Goal: Browse casually: Explore the website without a specific task or goal

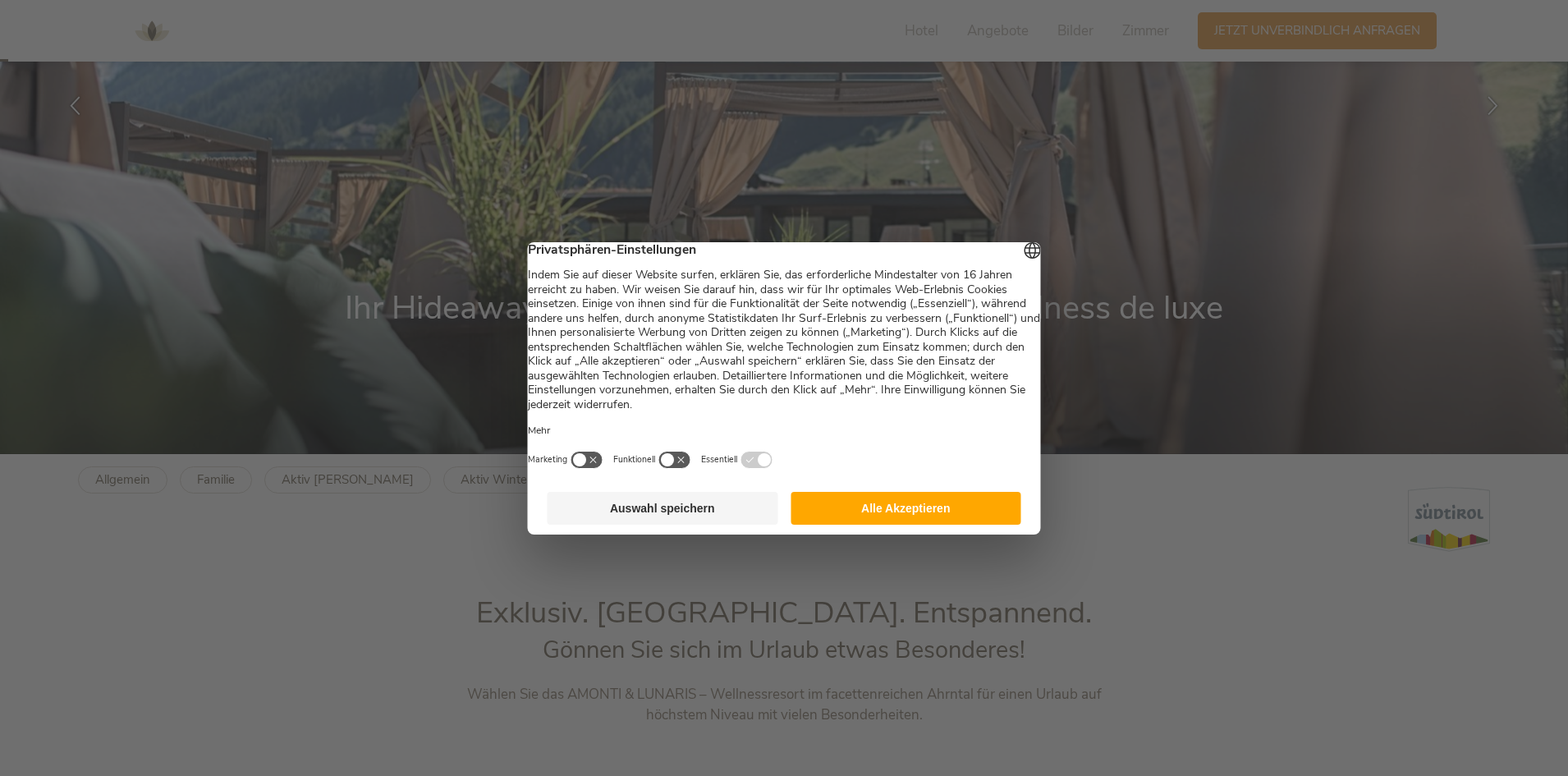
scroll to position [493, 0]
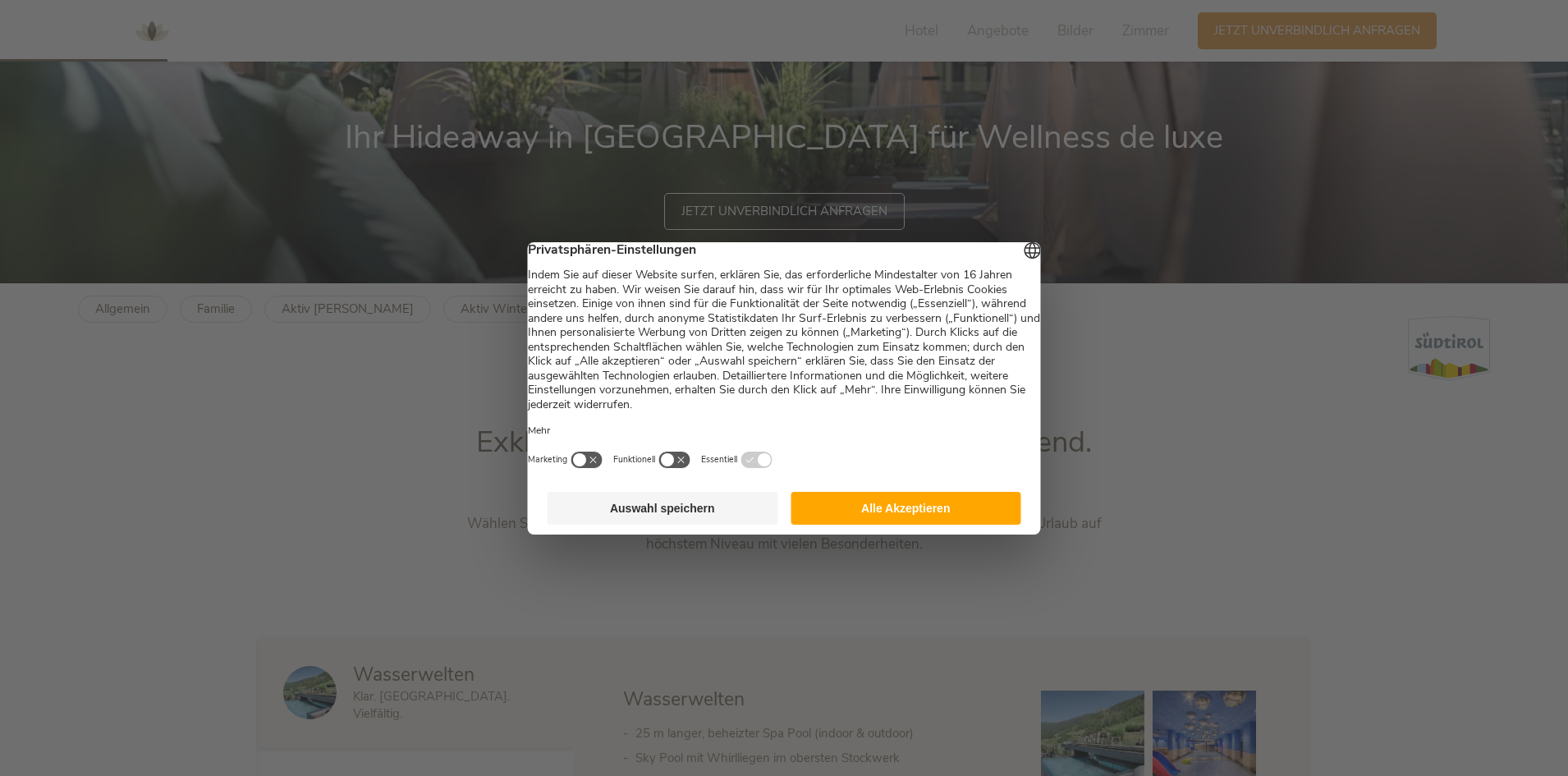
click at [887, 511] on button "Alle Akzeptieren" at bounding box center [906, 508] width 231 height 33
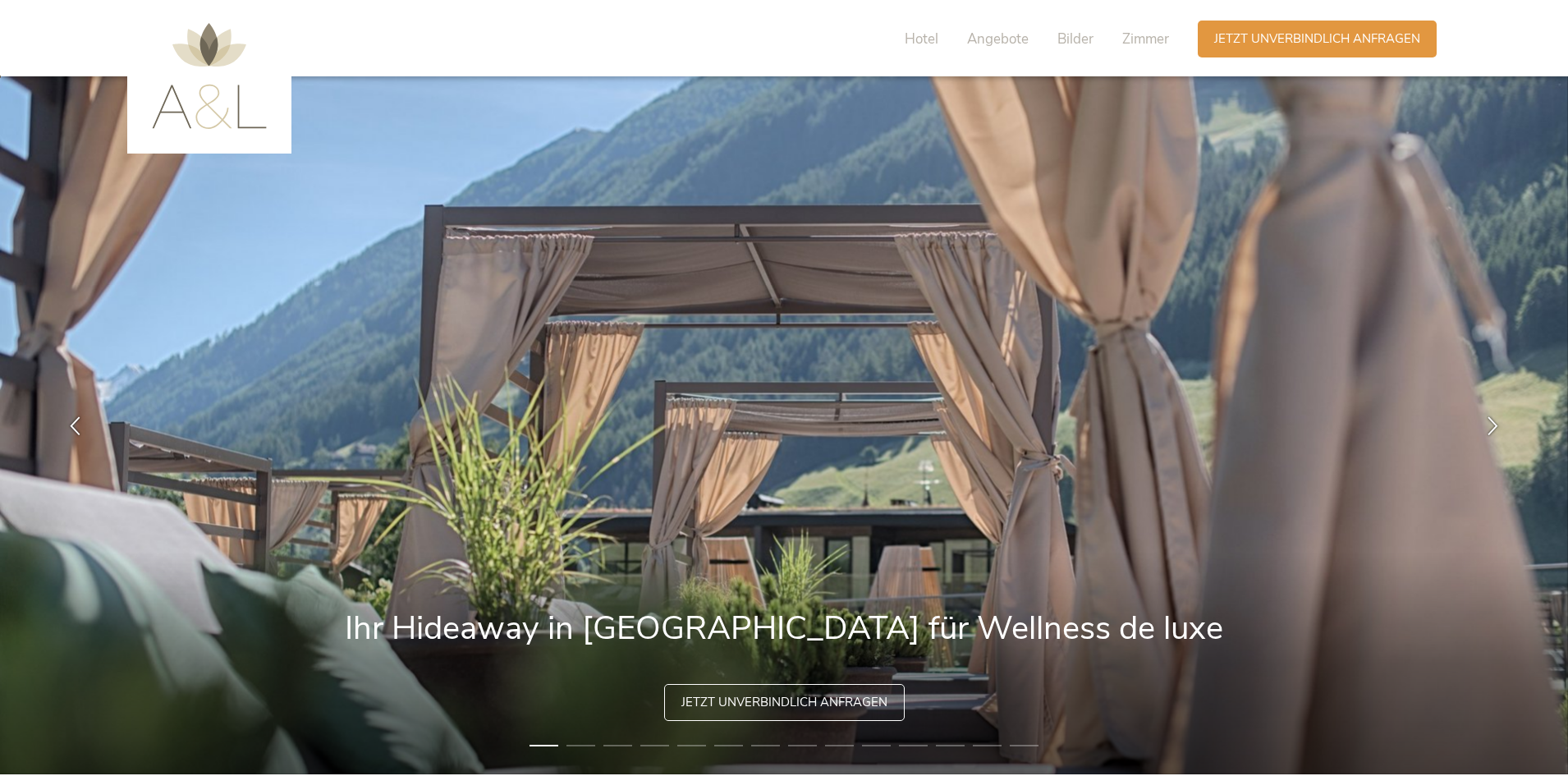
scroll to position [0, 0]
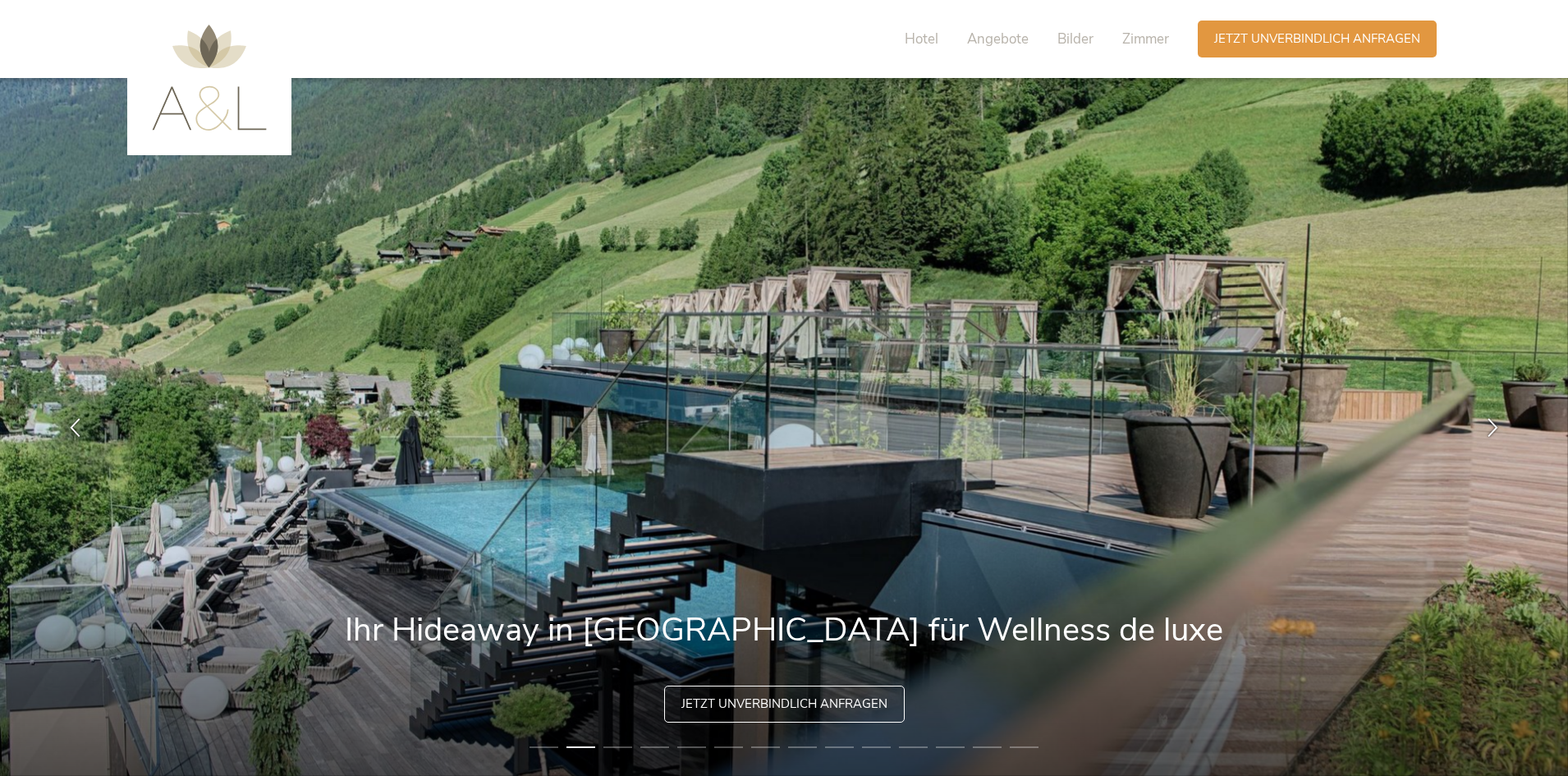
click at [202, 46] on img at bounding box center [209, 77] width 115 height 106
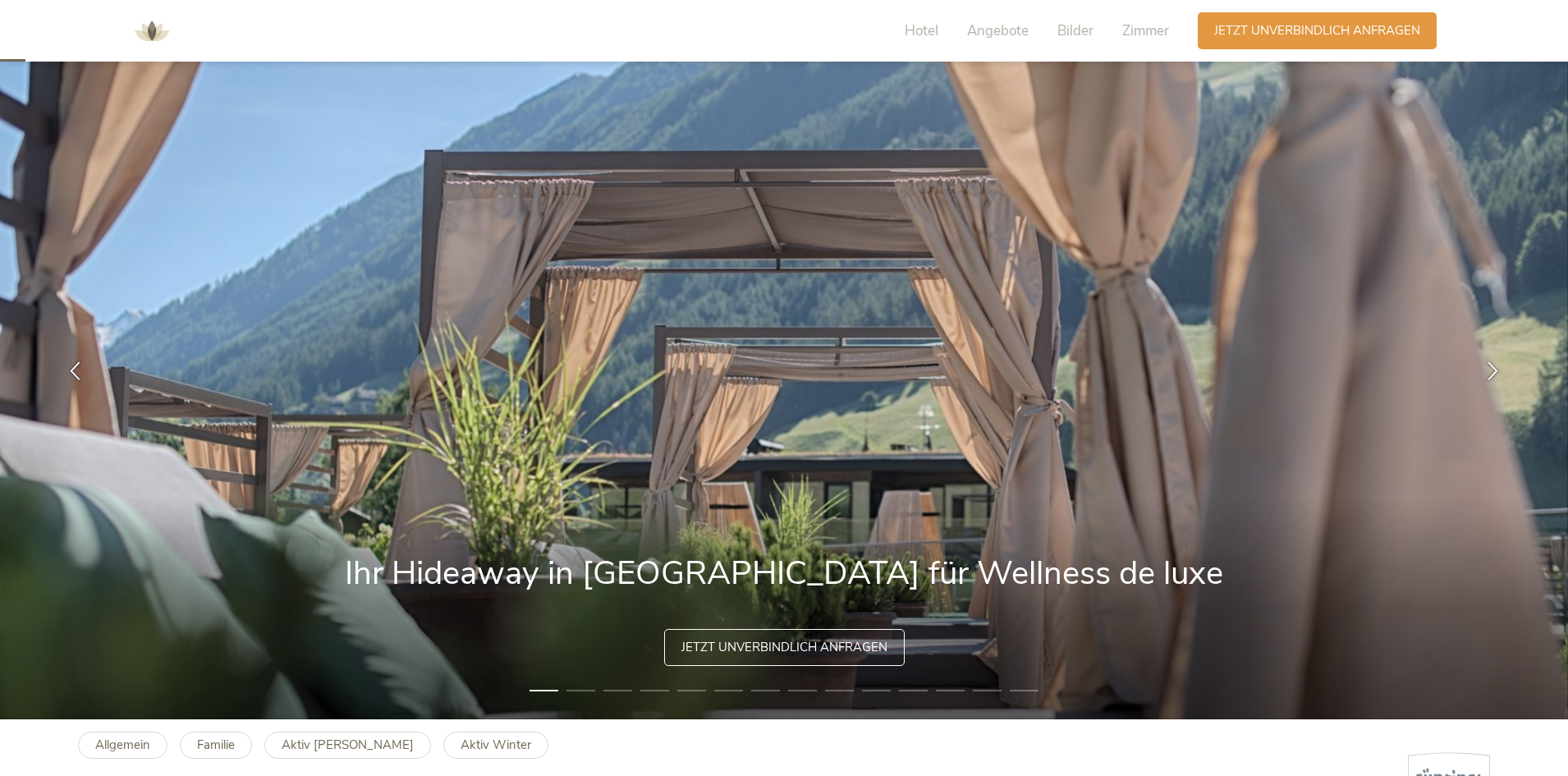
scroll to position [82, 0]
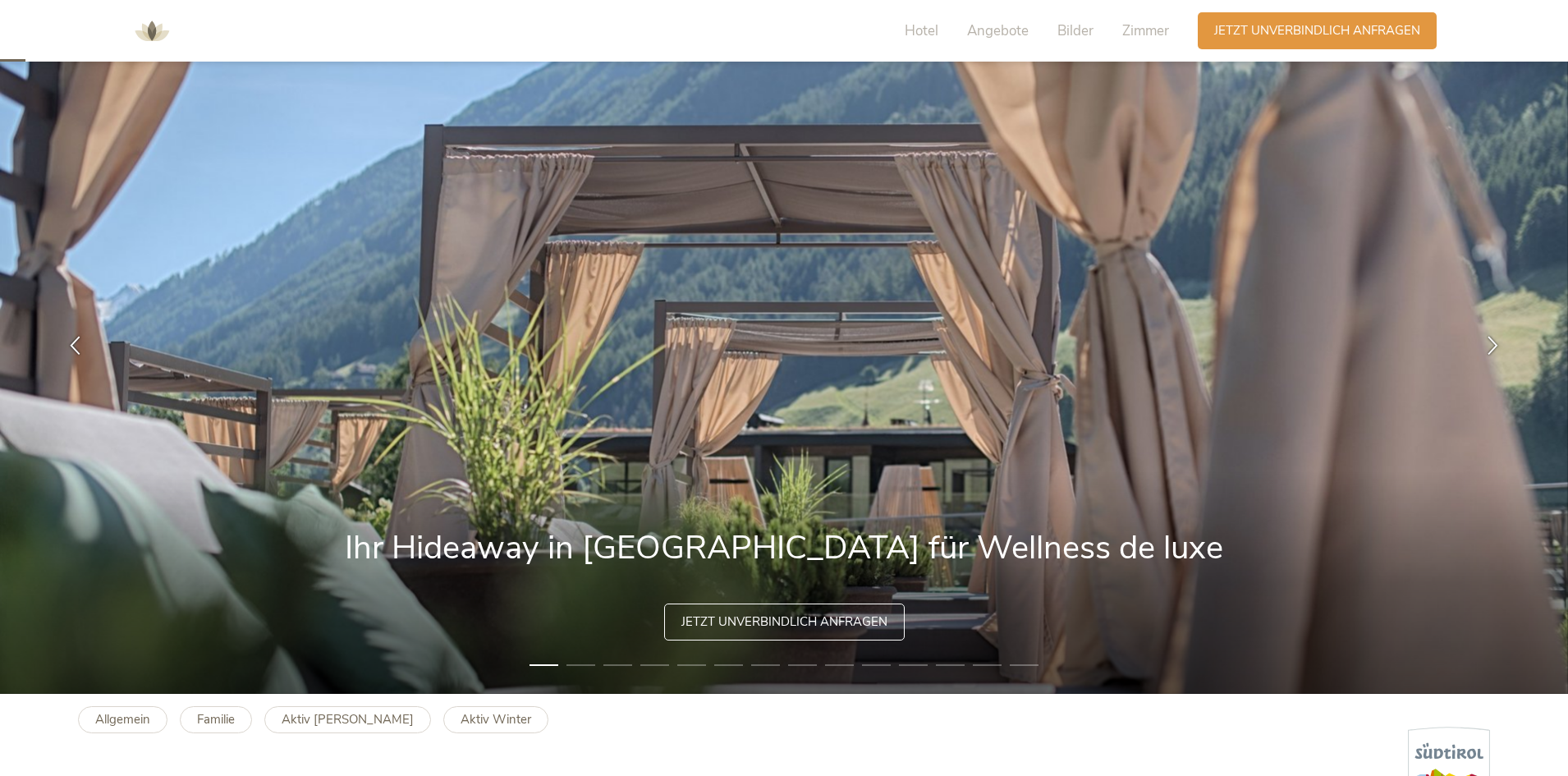
click at [587, 669] on li "2" at bounding box center [580, 665] width 29 height 17
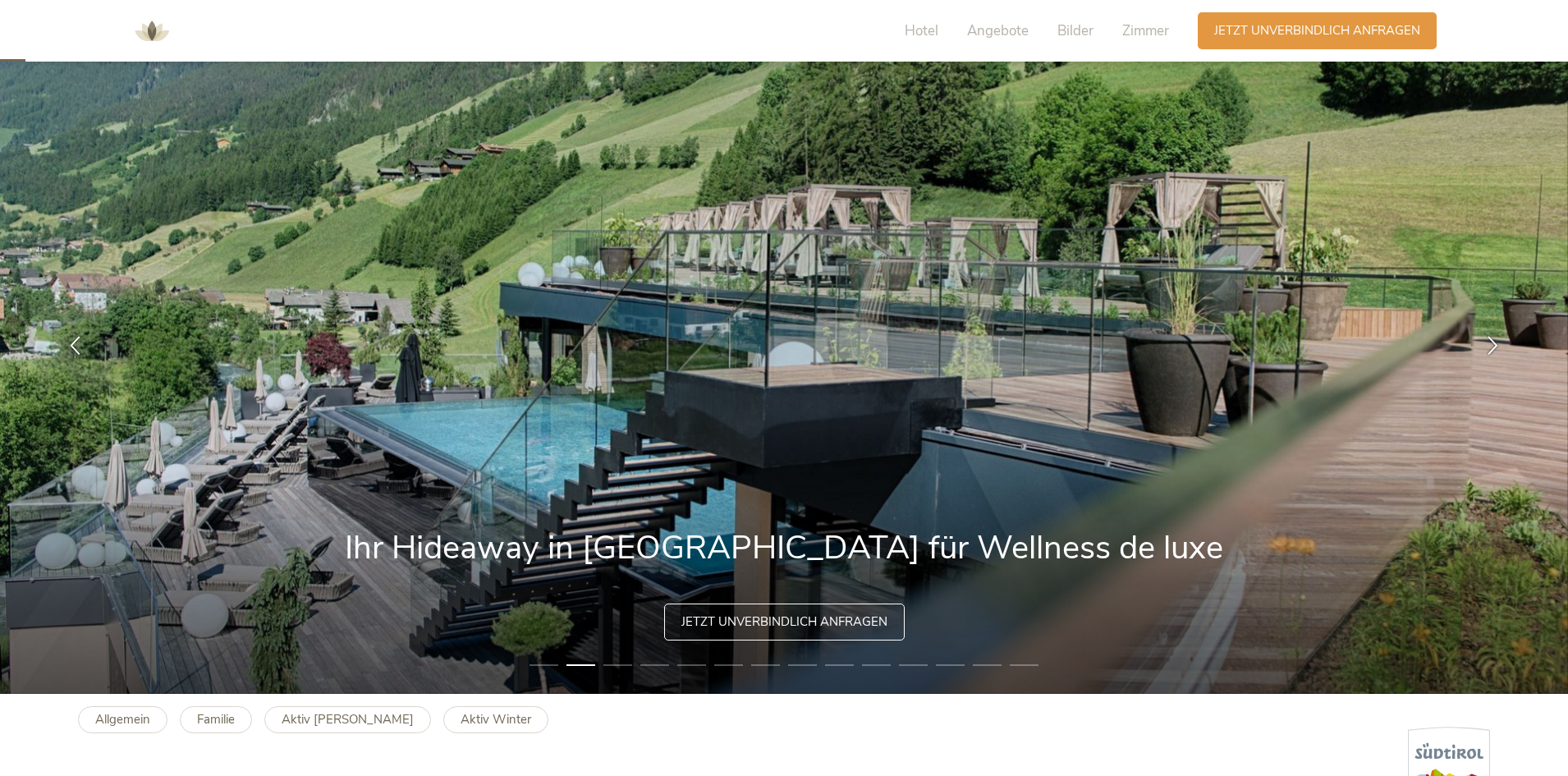
click at [617, 662] on li "3" at bounding box center [618, 665] width 29 height 17
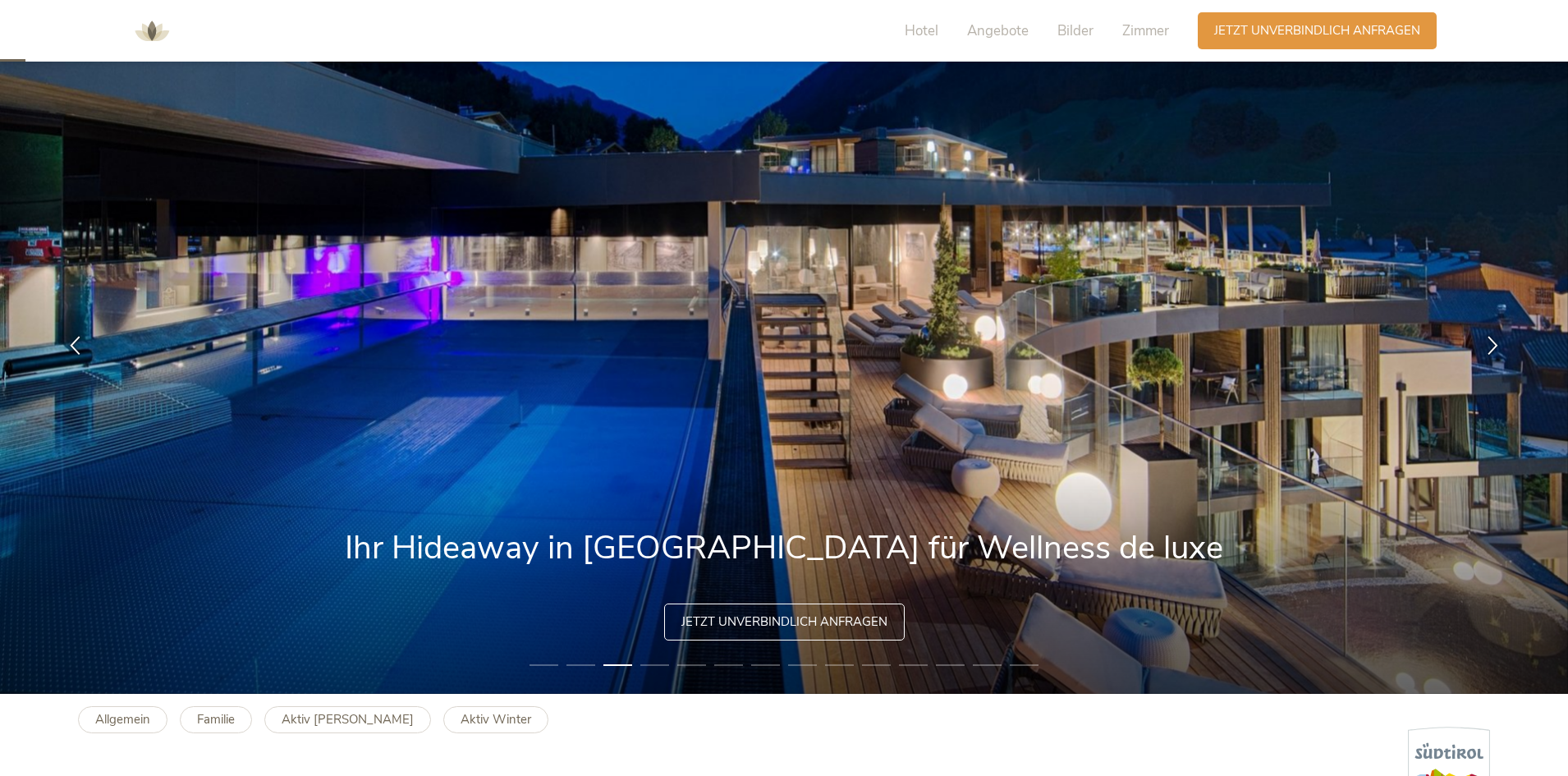
click at [650, 657] on li "4" at bounding box center [654, 665] width 29 height 17
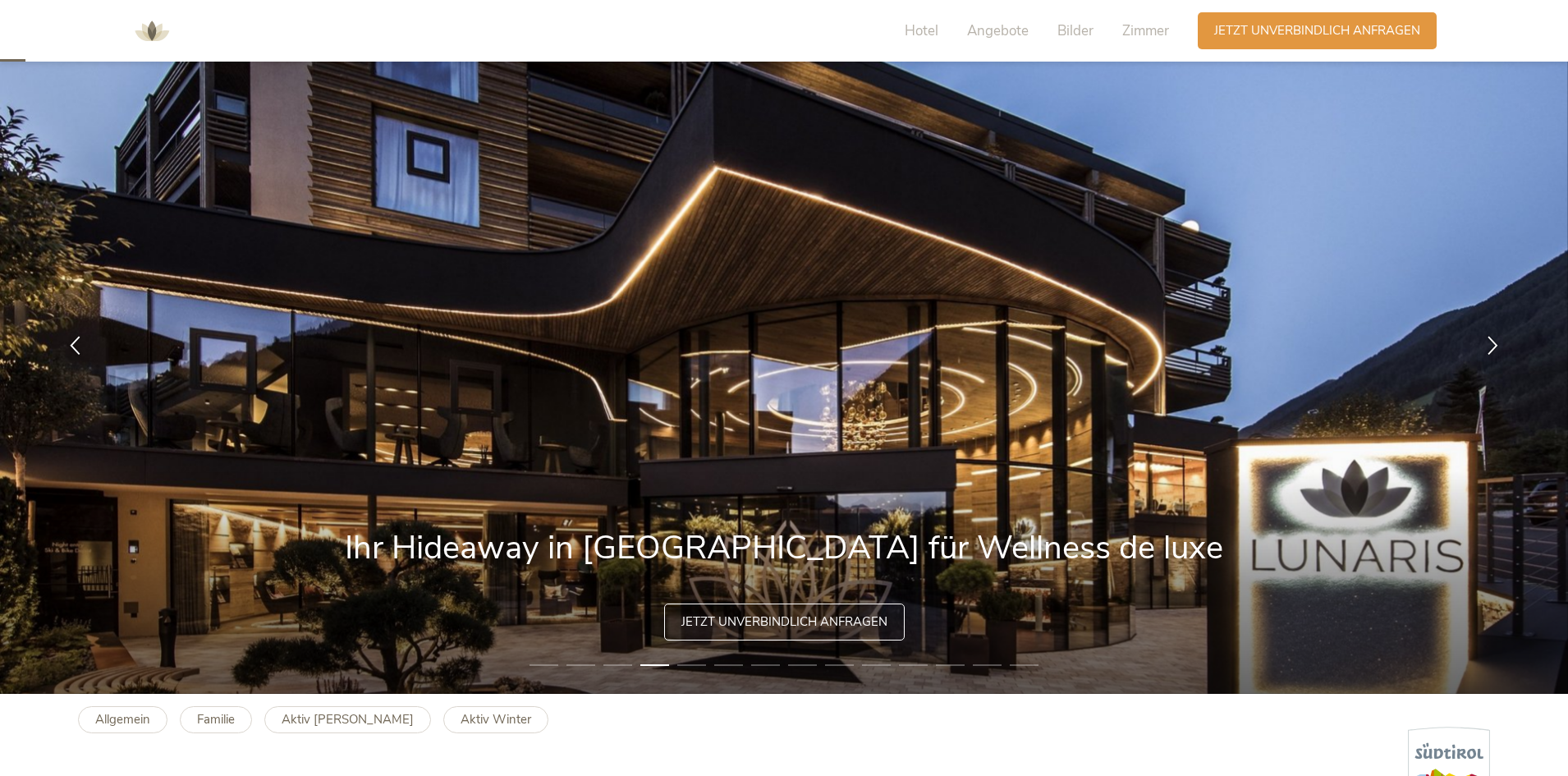
click at [683, 663] on li "5" at bounding box center [691, 665] width 29 height 17
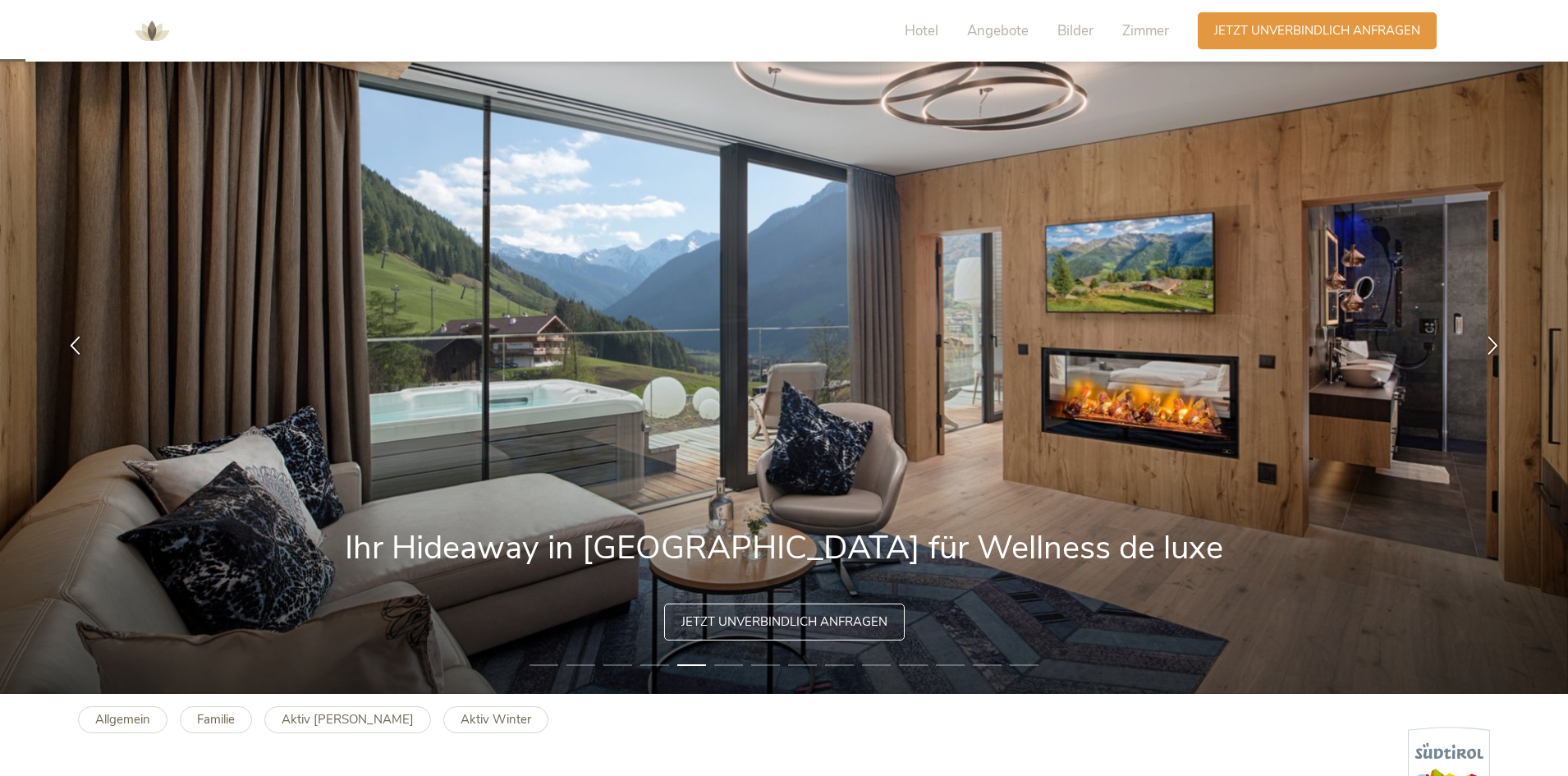
click at [760, 675] on img at bounding box center [784, 344] width 1568 height 697
click at [757, 669] on li "7" at bounding box center [765, 665] width 29 height 17
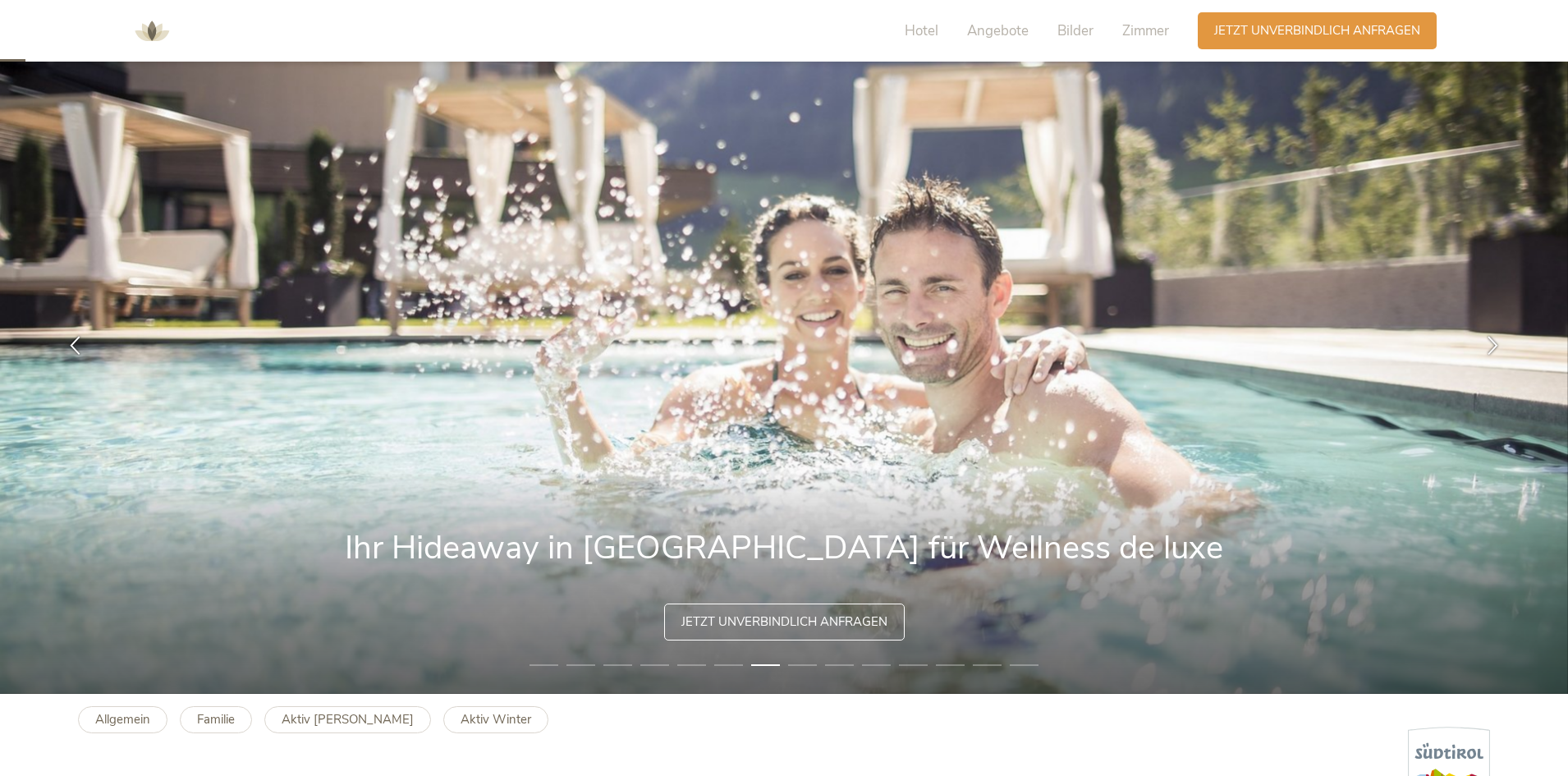
click at [809, 658] on li "8" at bounding box center [802, 665] width 29 height 17
click at [841, 668] on li "9" at bounding box center [839, 665] width 29 height 17
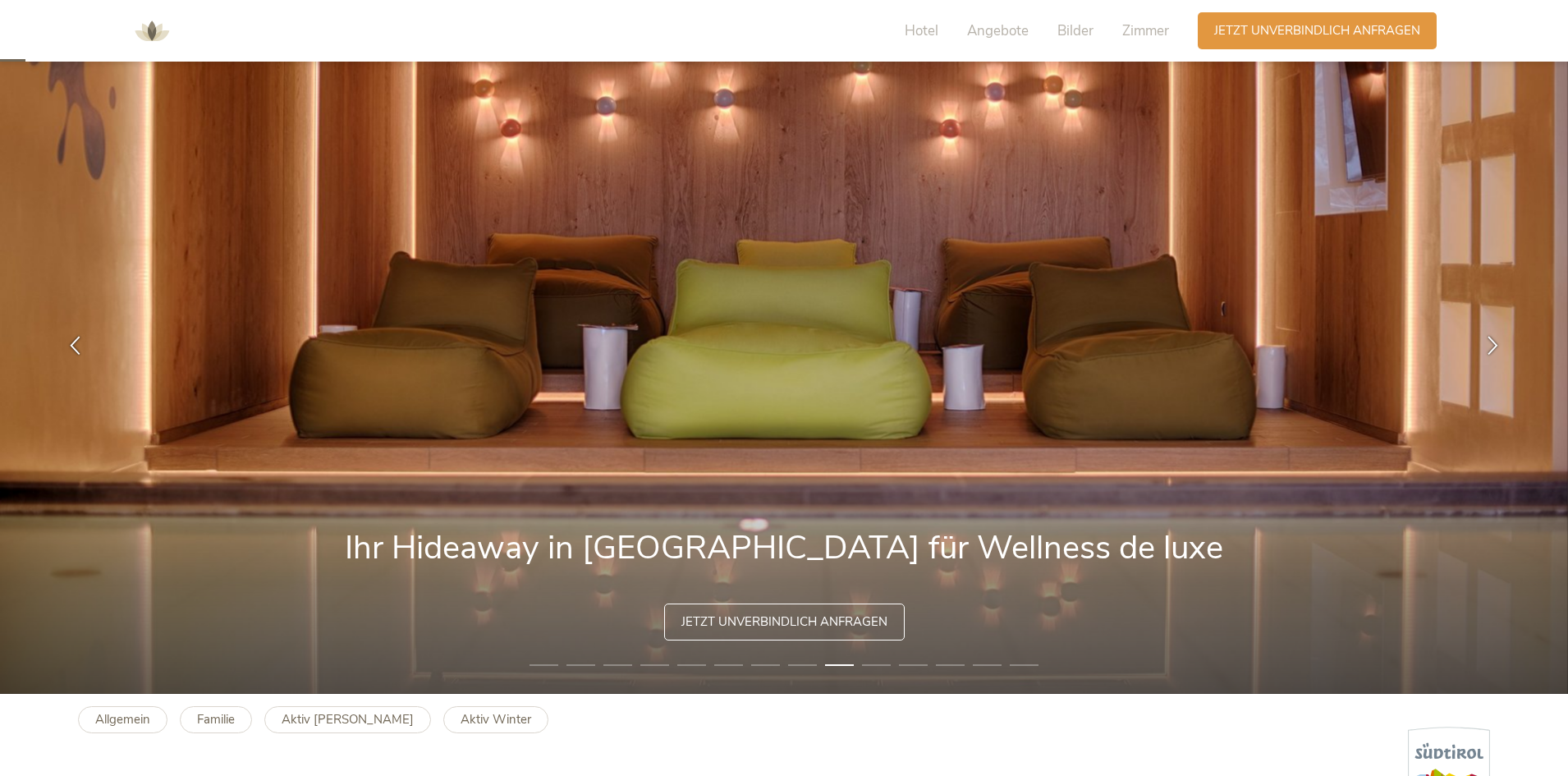
click at [914, 665] on li "11" at bounding box center [913, 665] width 29 height 17
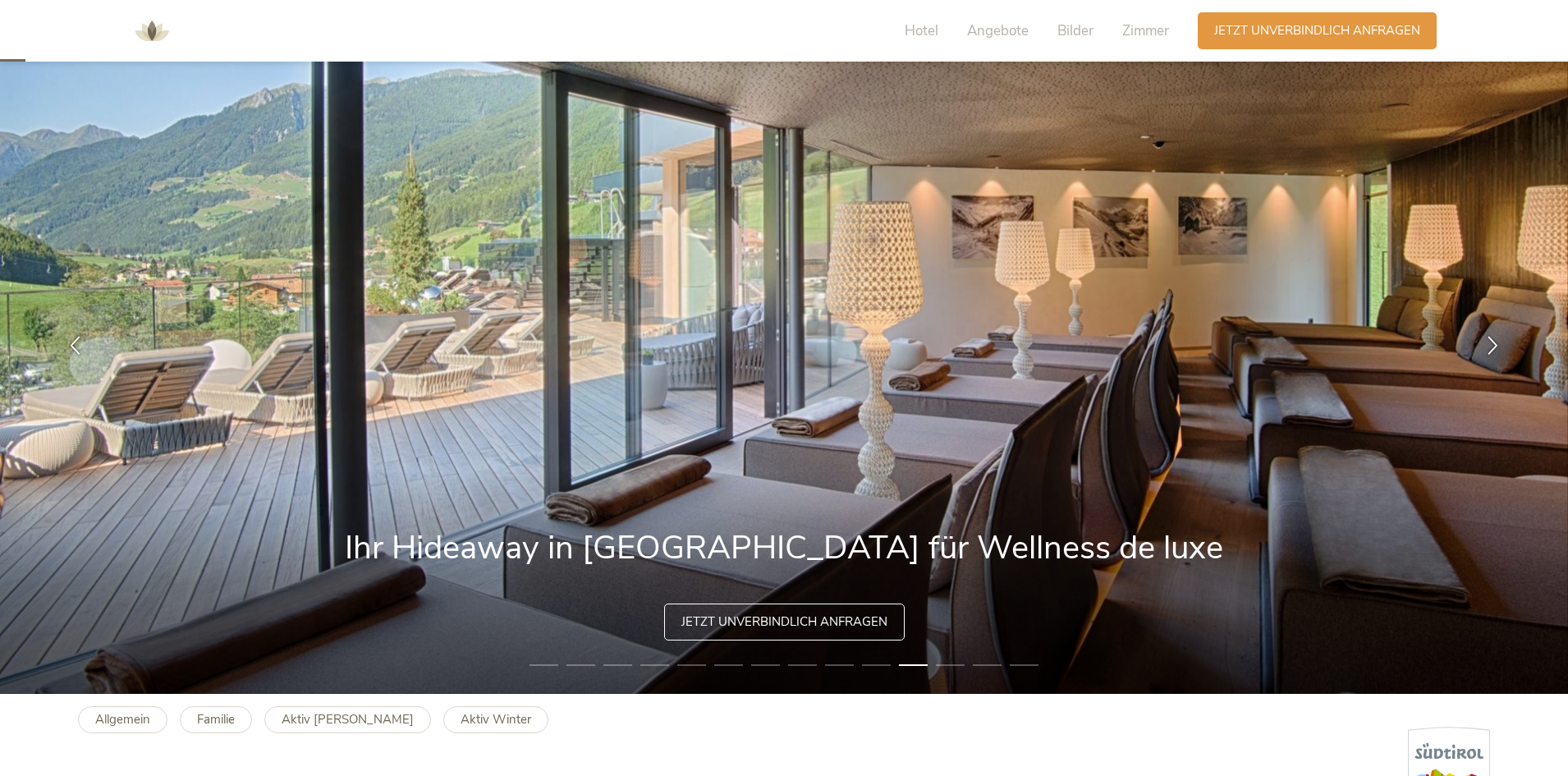
click at [970, 659] on img at bounding box center [784, 344] width 1568 height 697
click at [983, 657] on li "13" at bounding box center [987, 665] width 29 height 17
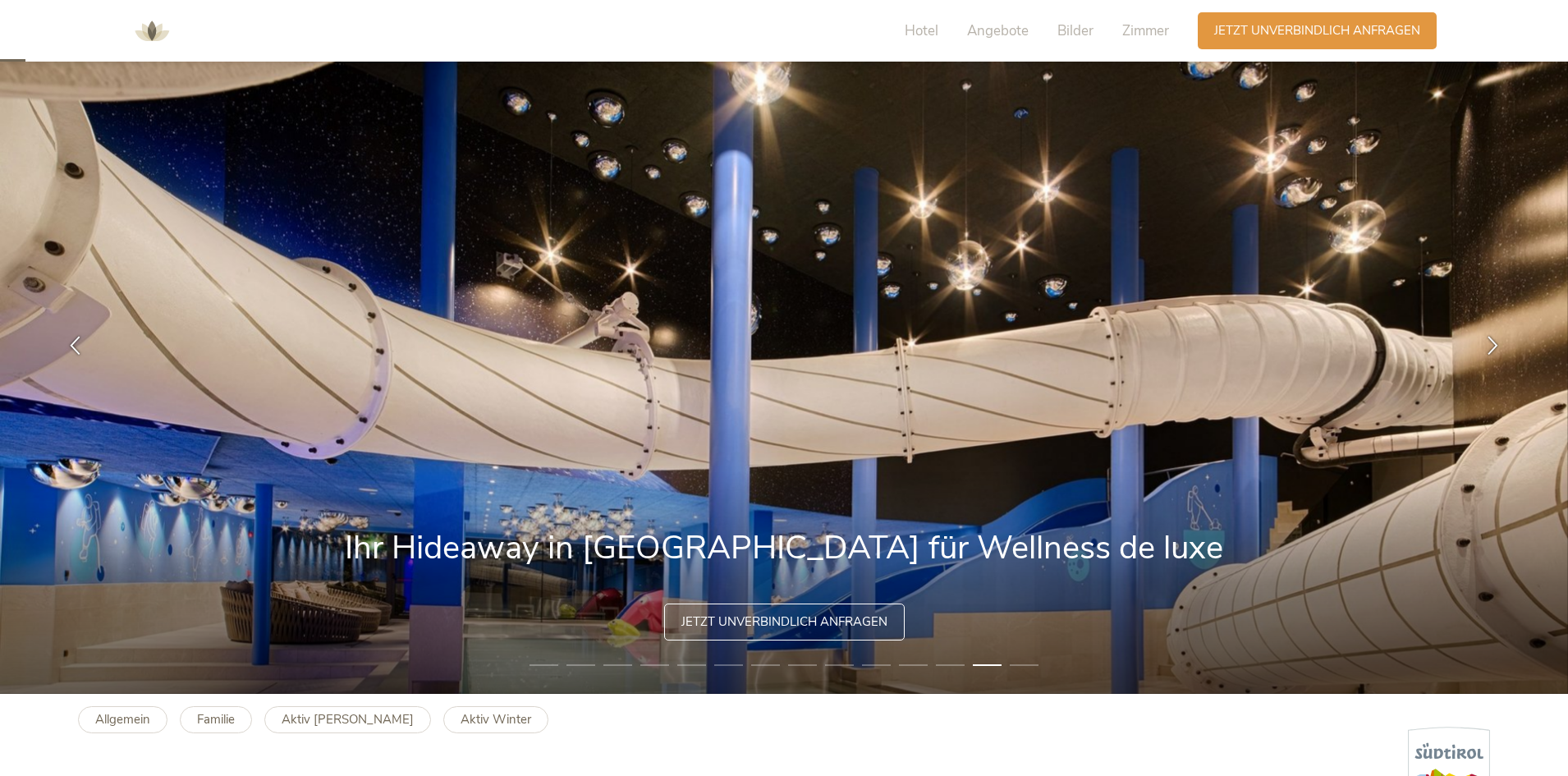
click at [1040, 662] on img at bounding box center [784, 344] width 1568 height 697
click at [1024, 667] on li "14" at bounding box center [1024, 665] width 29 height 17
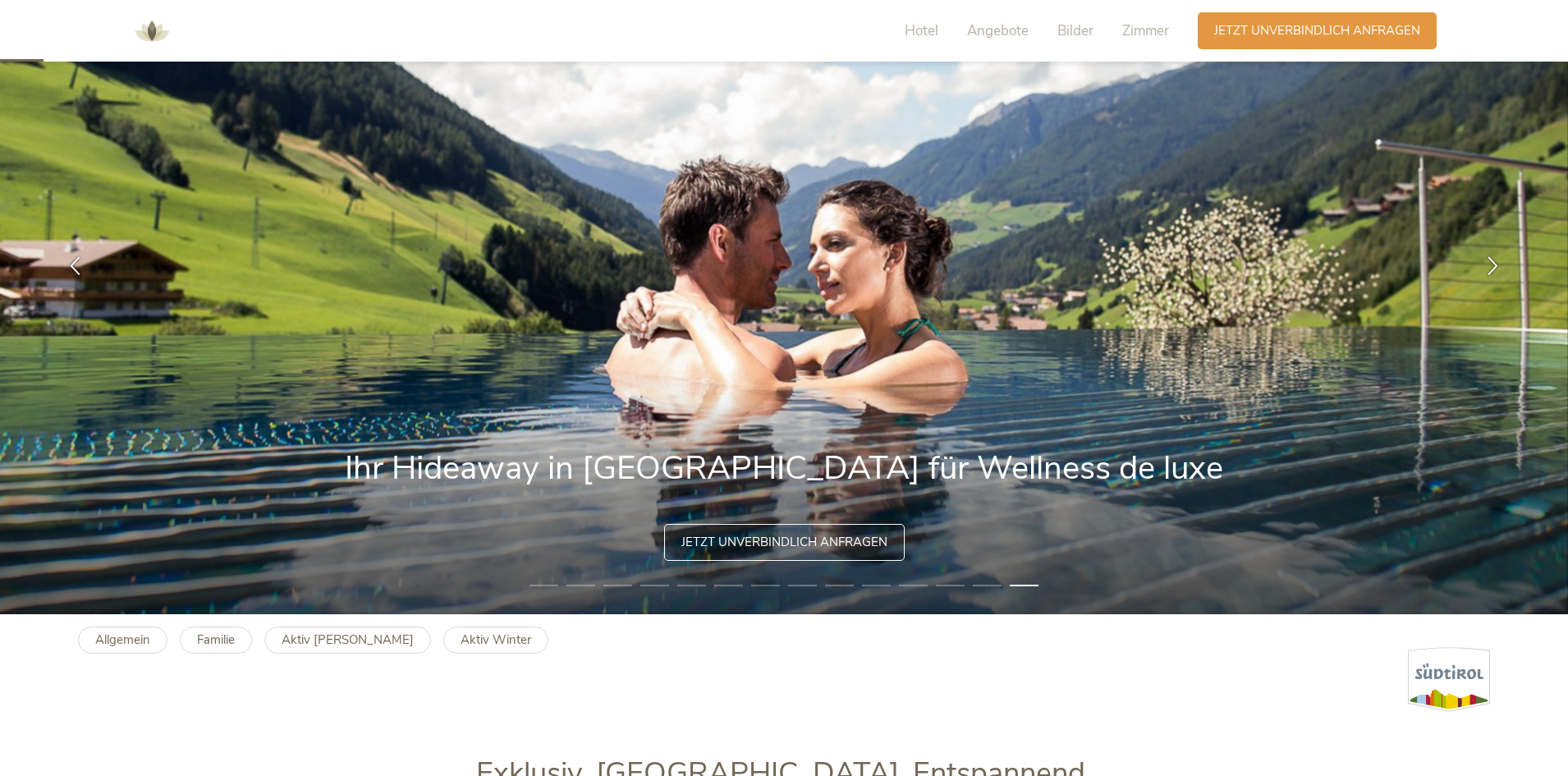
scroll to position [164, 0]
